Goal: Information Seeking & Learning: Understand process/instructions

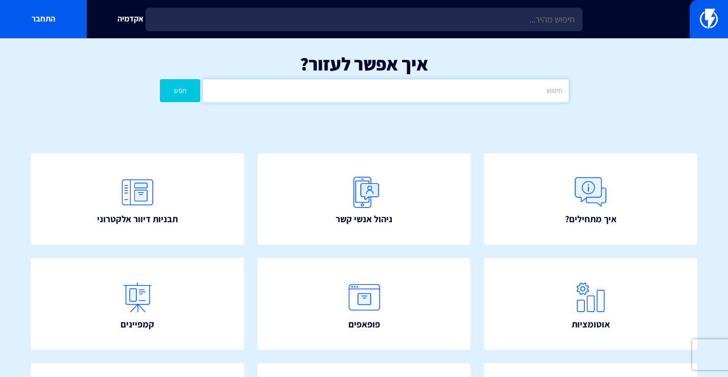
click at [375, 89] on input "text" at bounding box center [385, 90] width 365 height 23
type input "פופאפ"
click at [160, 79] on button "חפש" at bounding box center [180, 90] width 41 height 23
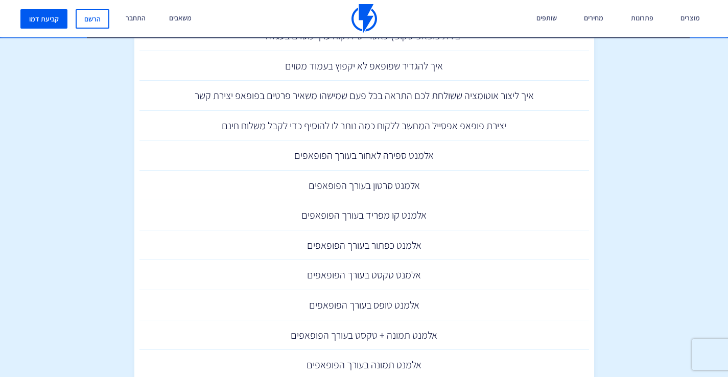
scroll to position [243, 0]
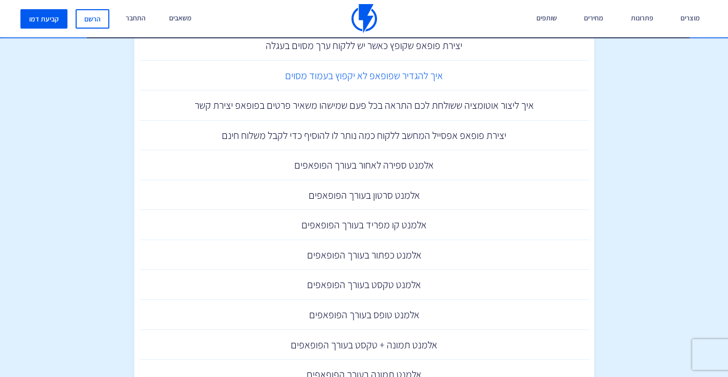
click at [412, 80] on link "איך להגדיר שפופאפ לא יקפוץ בעמוד מסוים" at bounding box center [363, 76] width 449 height 30
